Goal: Find specific page/section: Find specific page/section

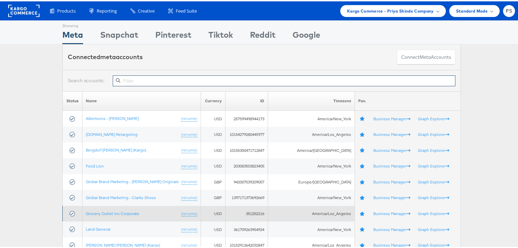
scroll to position [136, 0]
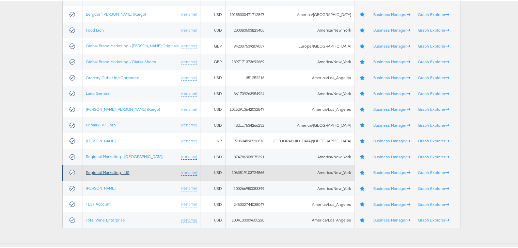
click at [107, 171] on link "Regional Marketing - US" at bounding box center [108, 171] width 44 height 5
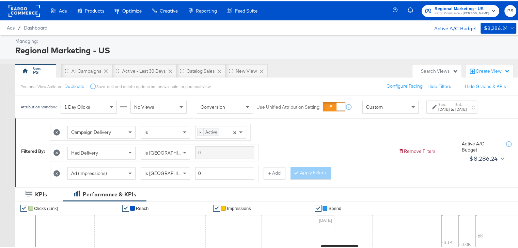
click at [354, 150] on div "Campaign Delivery Is × Active × Had Delivery Is Greater Than Ad (Impressions) I…" at bounding box center [221, 150] width 343 height 62
click at [441, 69] on div "Search Views" at bounding box center [439, 70] width 37 height 6
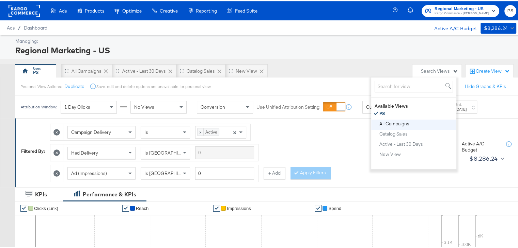
scroll to position [14, 0]
click at [394, 122] on div "All Campaigns" at bounding box center [394, 122] width 30 height 5
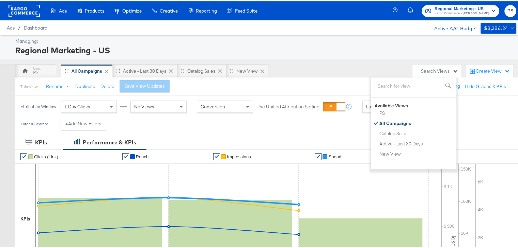
click at [325, 39] on div "Managing:" at bounding box center [264, 40] width 499 height 6
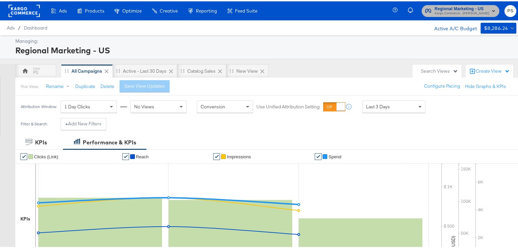
click at [463, 11] on span "Kargo Commerce - Priya Shinde" at bounding box center [461, 12] width 54 height 5
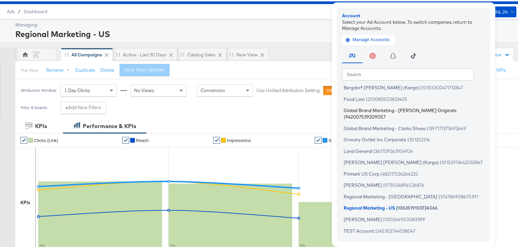
scroll to position [29, 0]
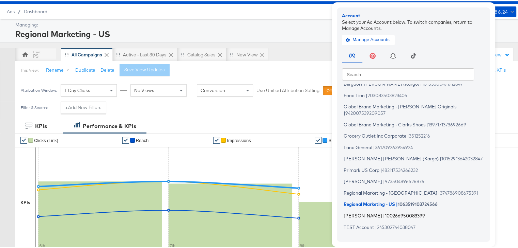
click at [350, 212] on span "[PERSON_NAME]" at bounding box center [362, 214] width 38 height 5
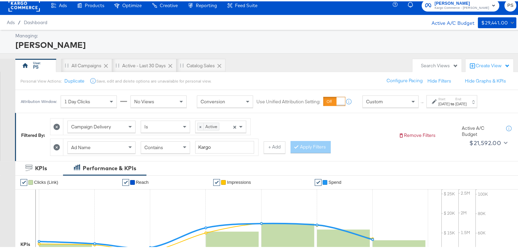
scroll to position [6, 0]
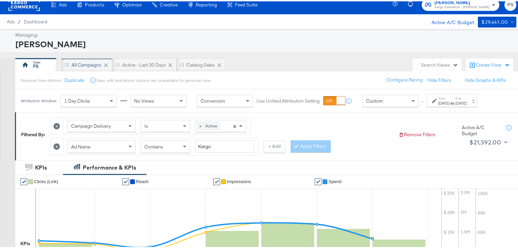
click at [81, 64] on div "All Campaigns" at bounding box center [86, 64] width 30 height 6
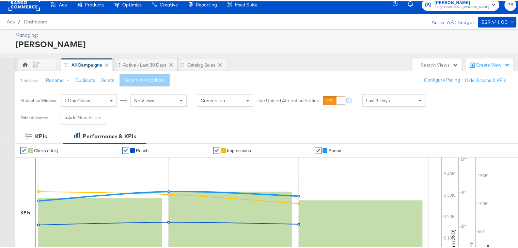
click at [430, 61] on div "Search Views" at bounding box center [439, 64] width 37 height 6
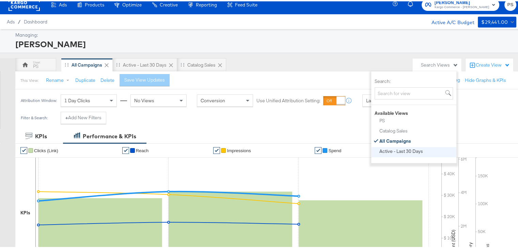
scroll to position [4, 0]
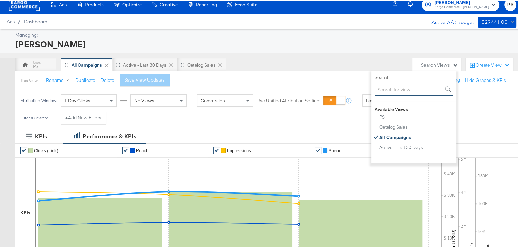
click at [394, 91] on input "Search:" at bounding box center [413, 88] width 78 height 13
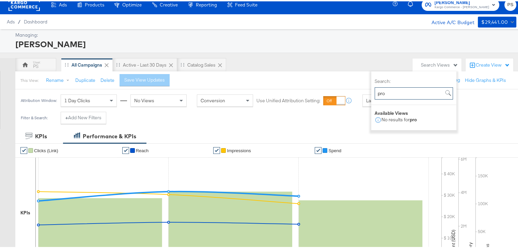
type input "pro"
click at [298, 39] on div "[PERSON_NAME]" at bounding box center [264, 43] width 499 height 12
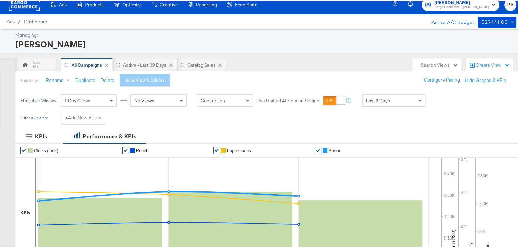
click at [433, 63] on div "Search Views" at bounding box center [439, 64] width 37 height 6
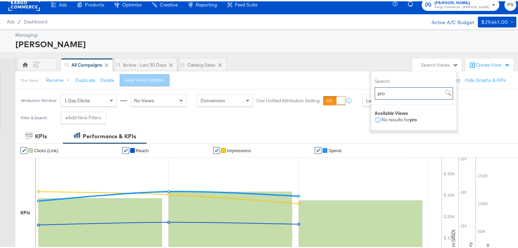
click at [394, 96] on input "pro" at bounding box center [413, 92] width 78 height 13
type input "mm"
